Goal: Transaction & Acquisition: Purchase product/service

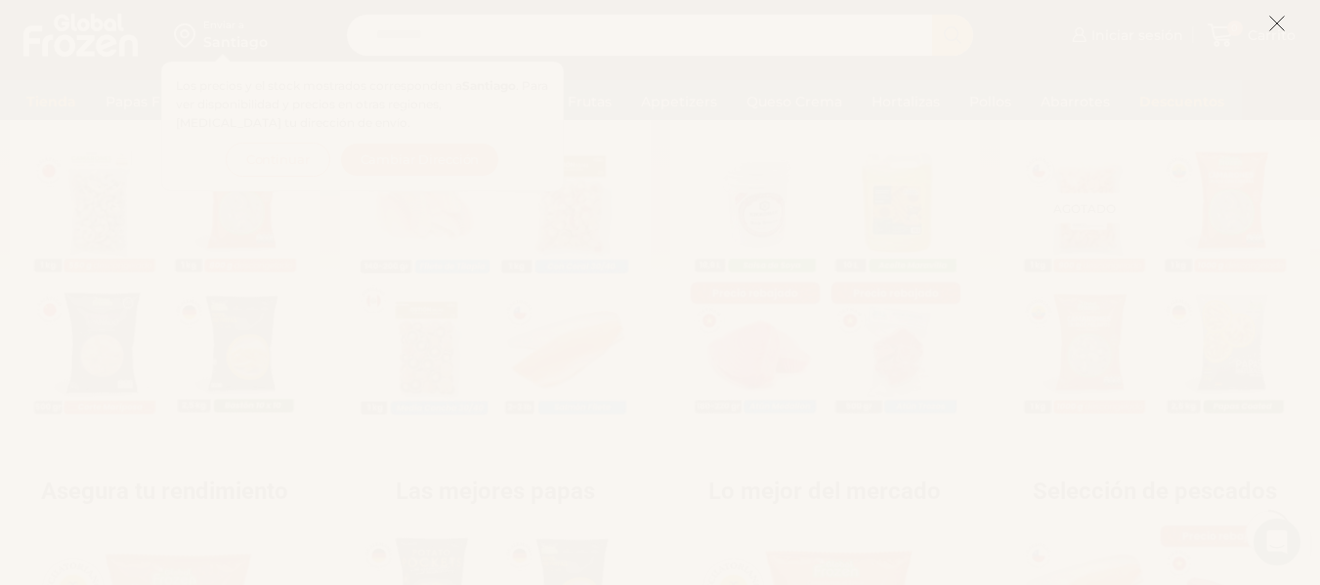
drag, startPoint x: 1334, startPoint y: 110, endPoint x: 1334, endPoint y: 199, distance: 88.9
click at [1272, 31] on icon at bounding box center [1277, 24] width 18 height 18
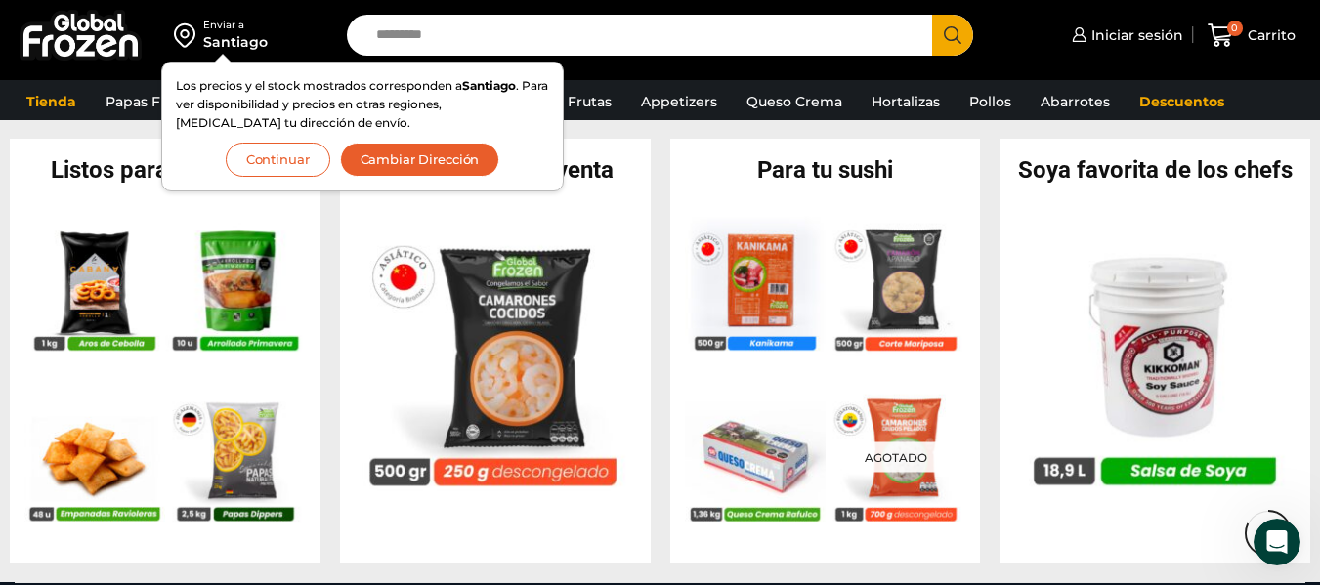
scroll to position [705, 0]
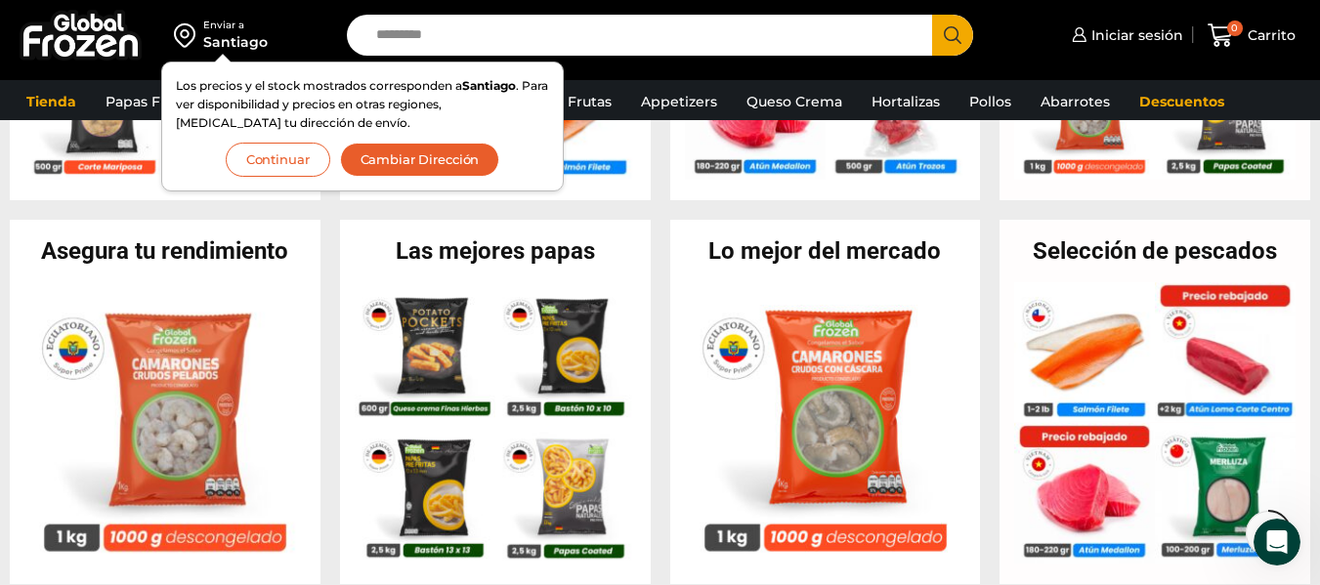
click at [503, 38] on input "Search input" at bounding box center [644, 35] width 556 height 41
type input "*"
type input "*****"
click at [932, 15] on button "Search" at bounding box center [952, 35] width 41 height 41
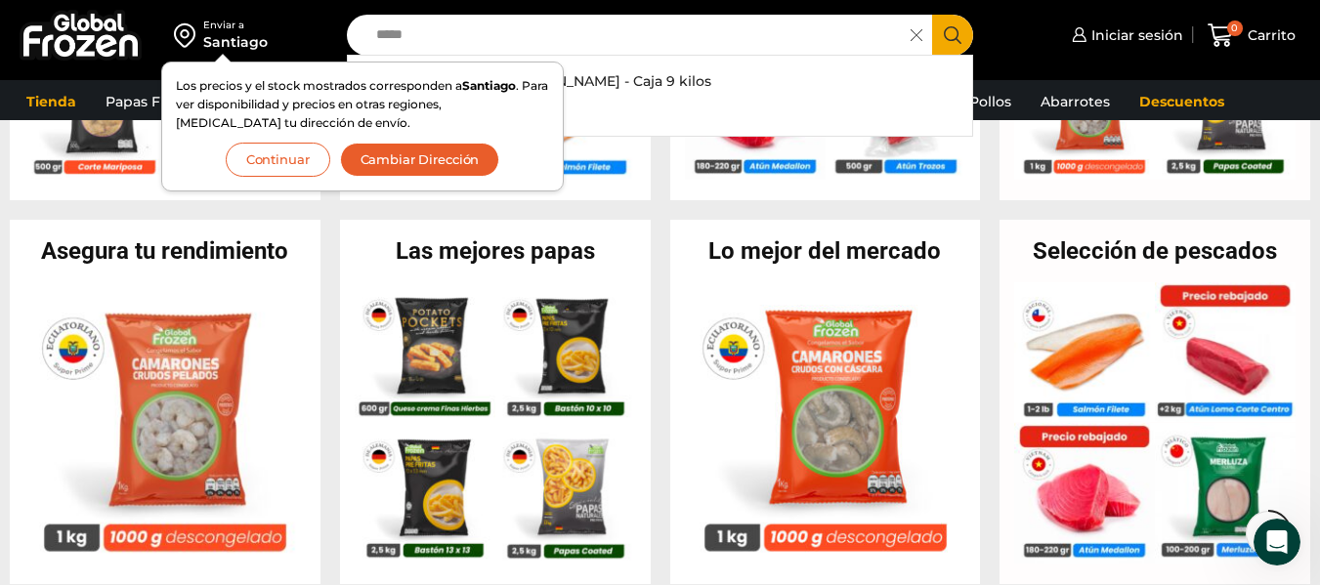
click at [300, 153] on button "Continuar" at bounding box center [278, 160] width 105 height 34
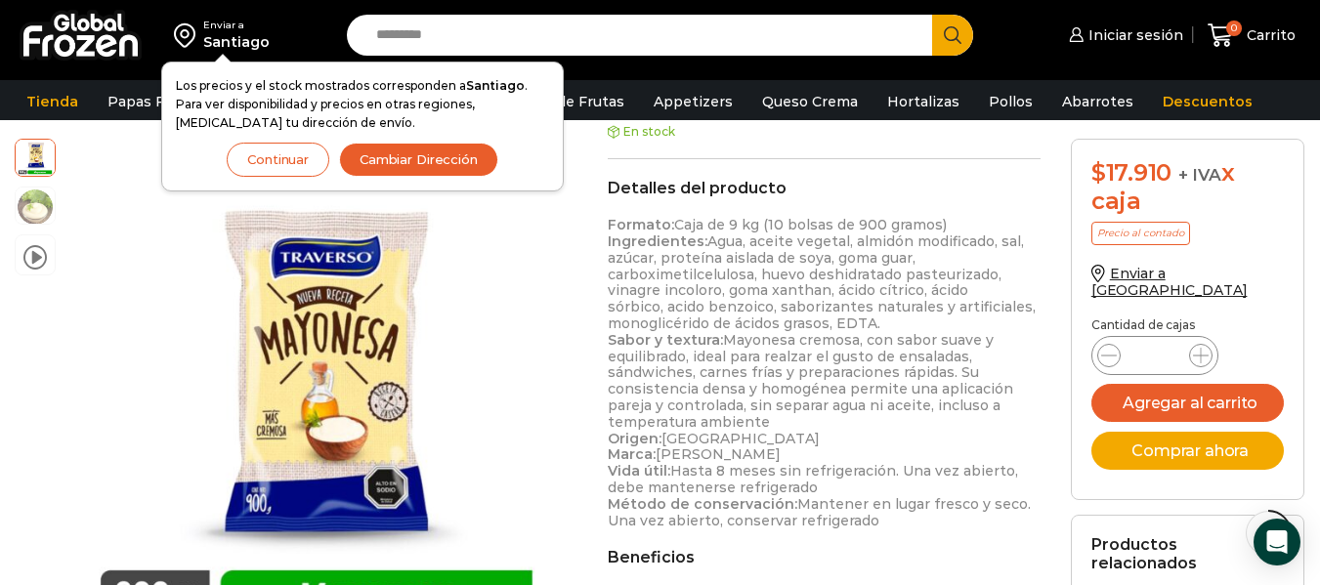
drag, startPoint x: 1334, startPoint y: 97, endPoint x: 1334, endPoint y: 257, distance: 160.2
click at [1319, 257] on html "WordPress WooCommerce Themes Enviar a [GEOGRAPHIC_DATA] Los precios y el stock …" at bounding box center [660, 450] width 1320 height 2134
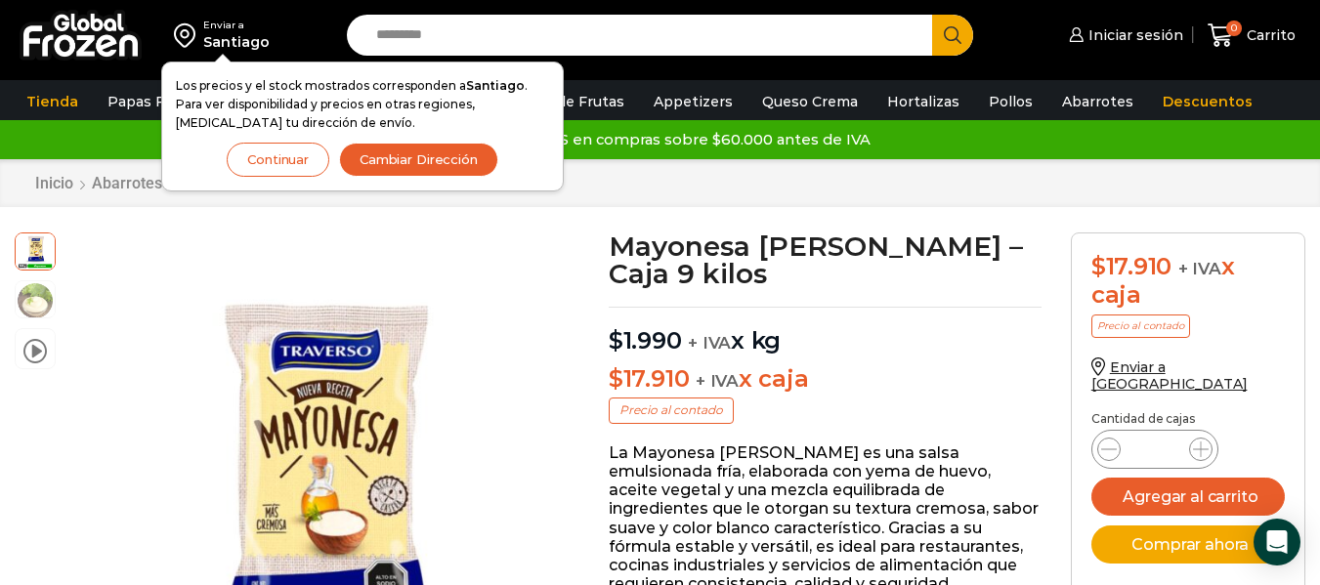
click at [309, 165] on button "Continuar" at bounding box center [278, 160] width 103 height 34
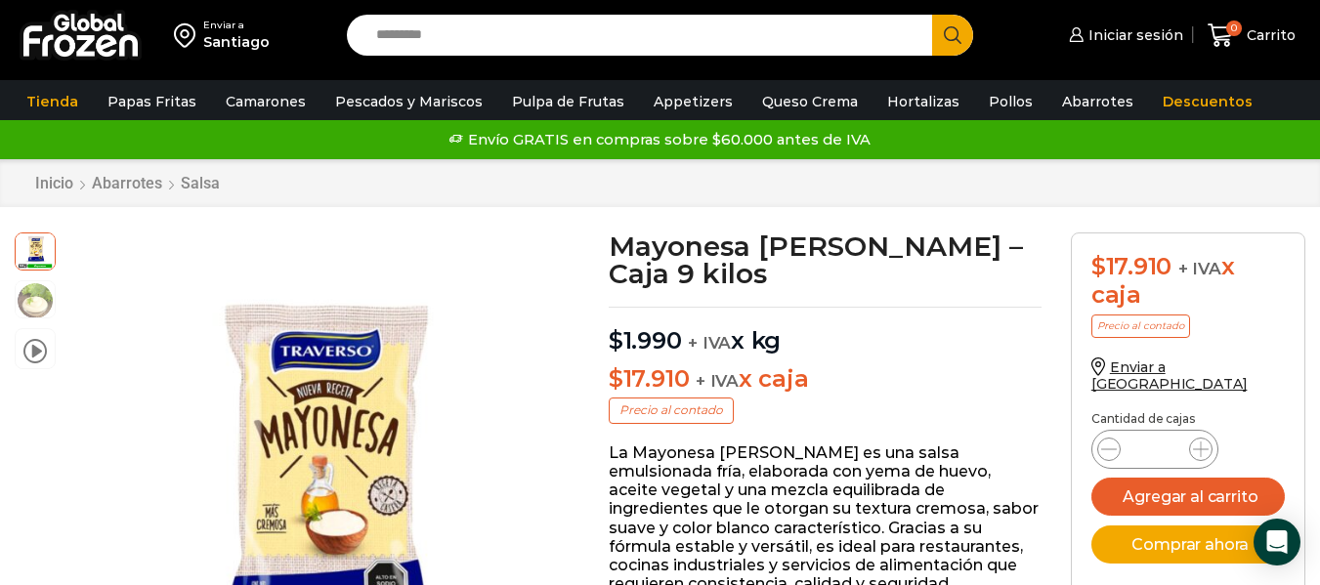
click at [482, 38] on input "Search input" at bounding box center [644, 35] width 556 height 41
click at [478, 40] on input "Search input" at bounding box center [644, 35] width 556 height 41
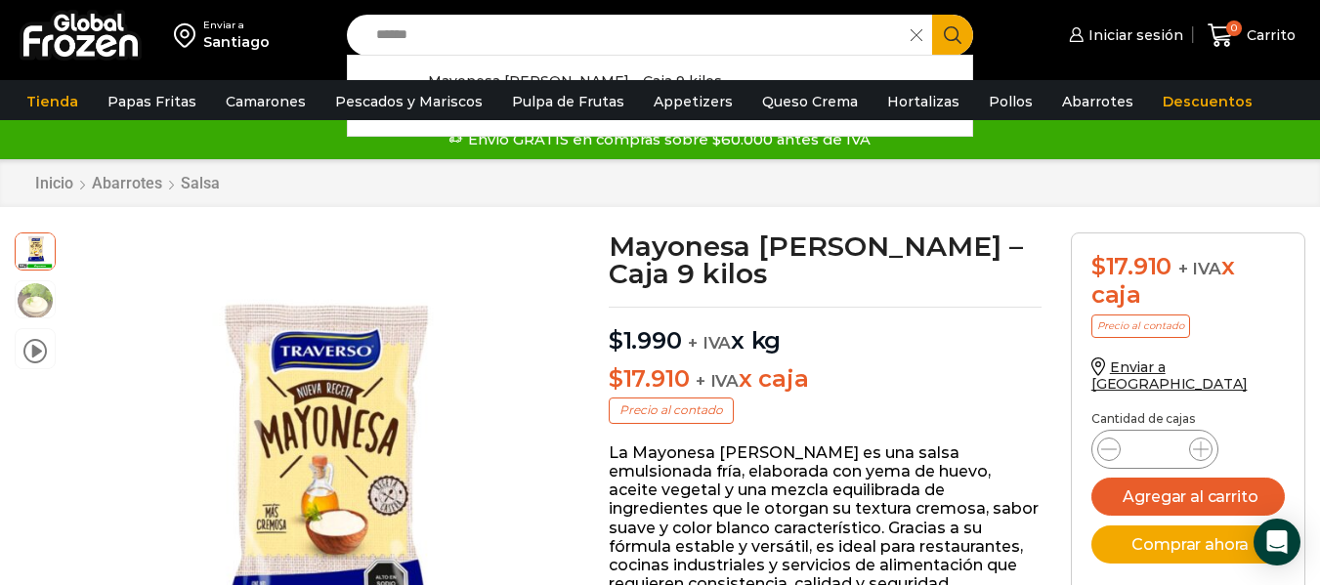
type input "*****"
click at [941, 49] on button "Search" at bounding box center [952, 35] width 41 height 41
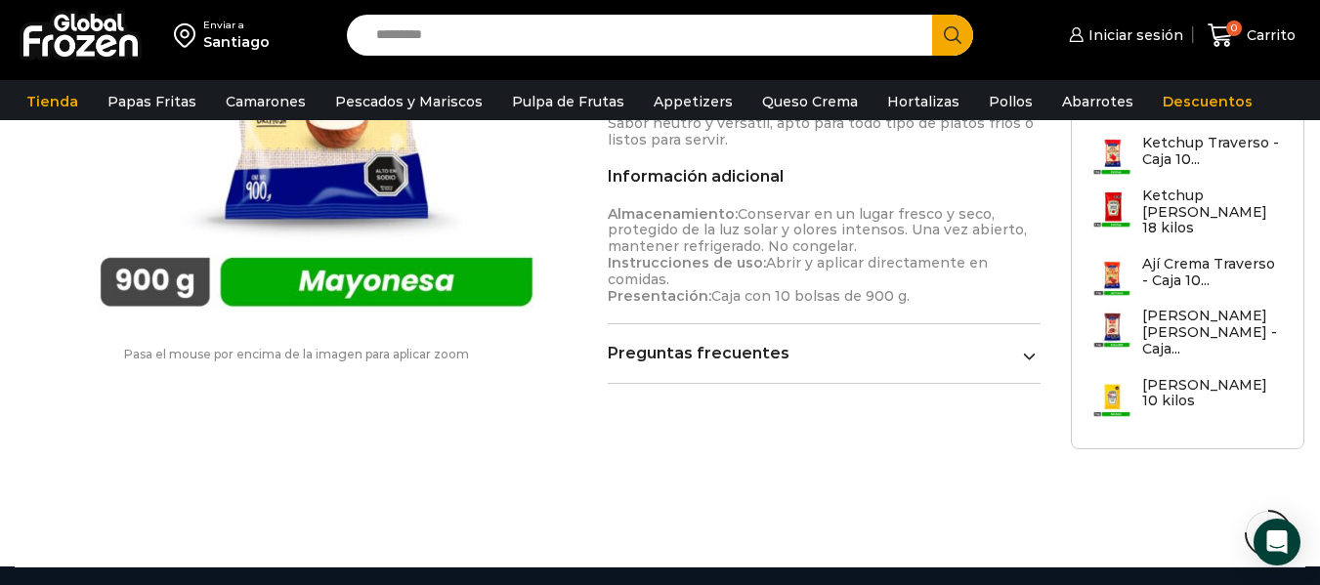
scroll to position [1167, 0]
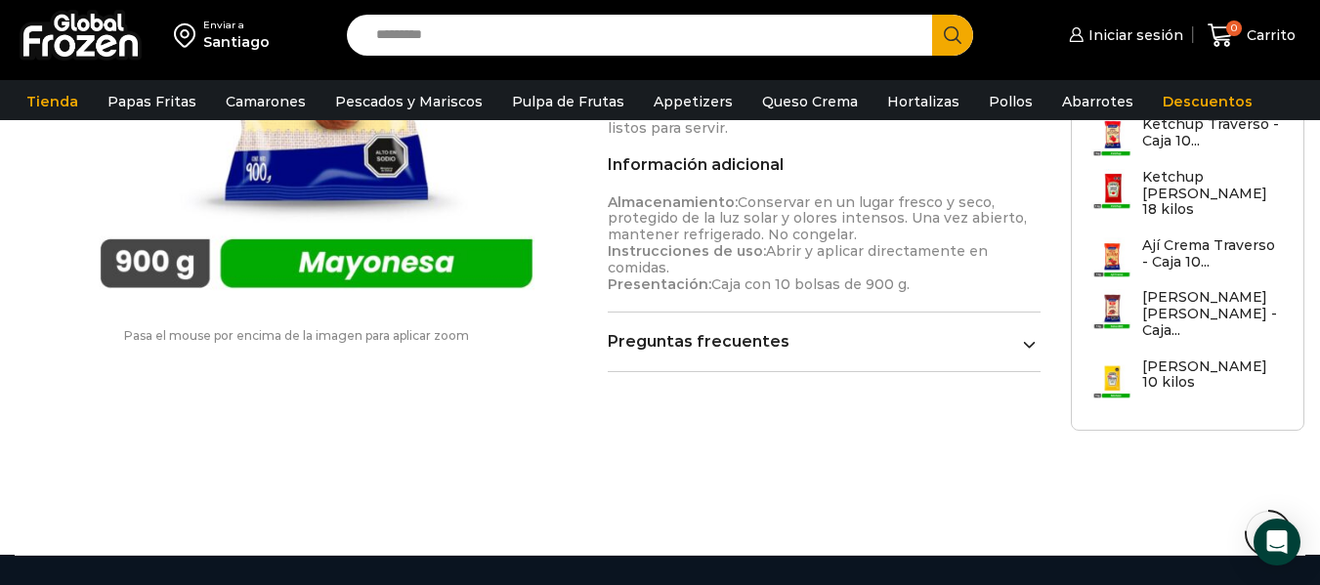
click at [470, 47] on input "Search input" at bounding box center [644, 35] width 556 height 41
